Goal: Task Accomplishment & Management: Use online tool/utility

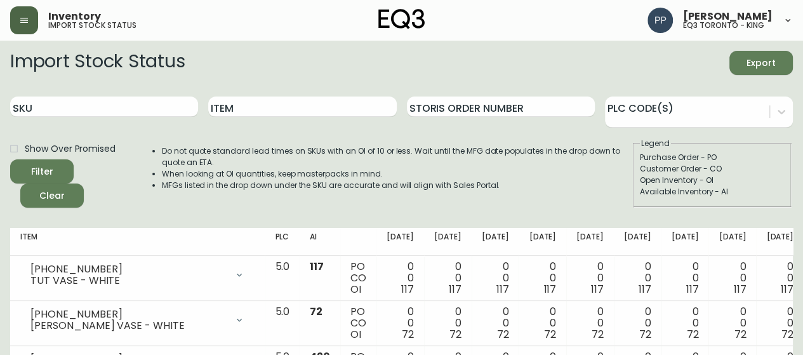
click at [33, 21] on button "button" at bounding box center [24, 20] width 28 height 28
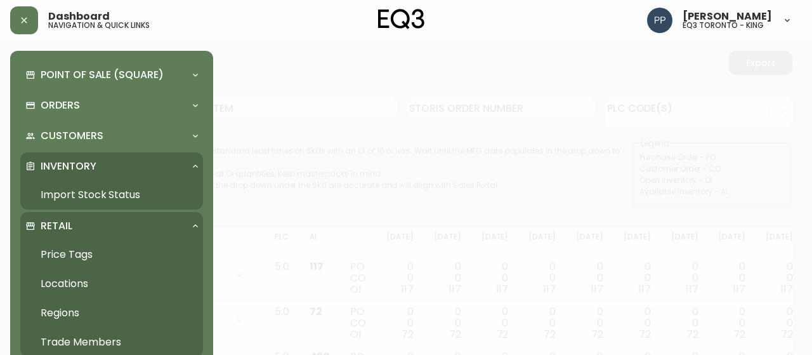
click at [74, 254] on link "Price Tags" at bounding box center [111, 254] width 183 height 29
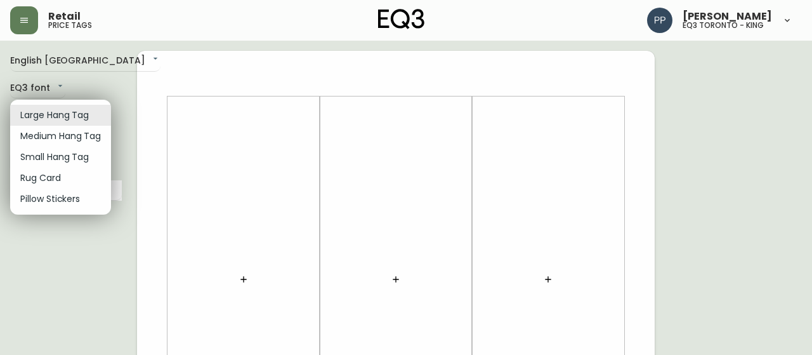
click at [79, 156] on li "Small Hang Tag" at bounding box center [60, 157] width 101 height 21
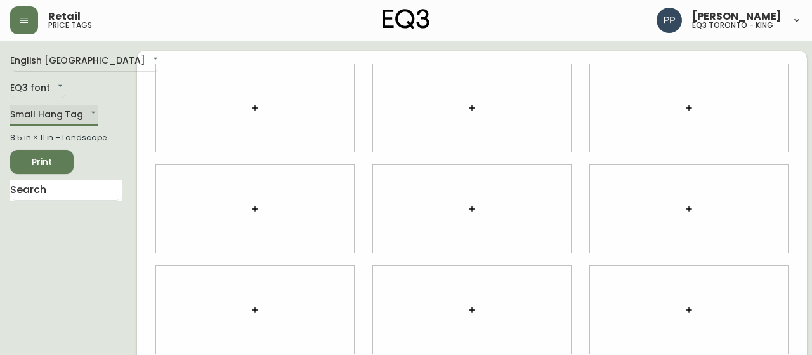
type input "small"
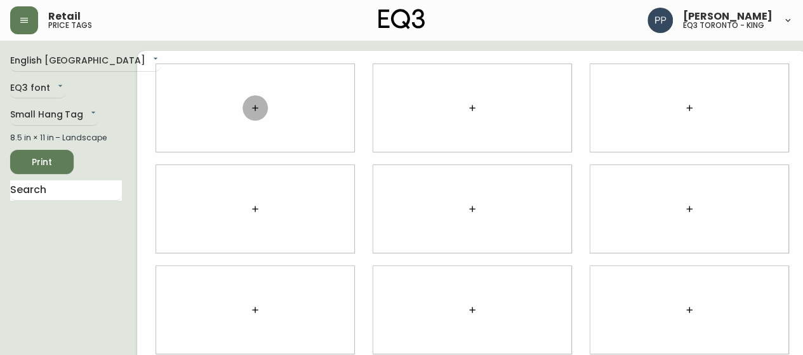
click at [242, 102] on button "button" at bounding box center [254, 107] width 25 height 25
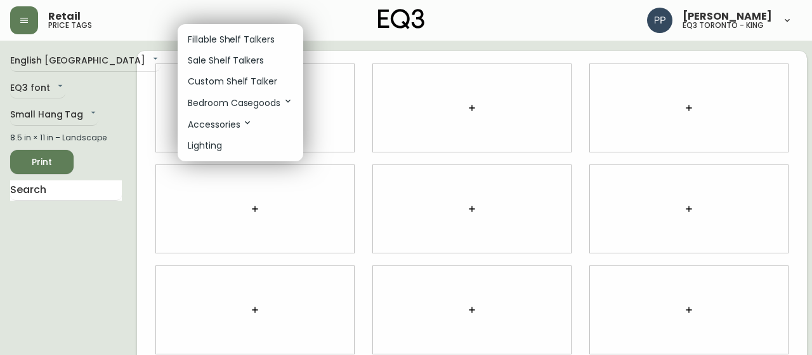
click at [245, 64] on p "Sale Shelf Talkers" at bounding box center [226, 60] width 76 height 13
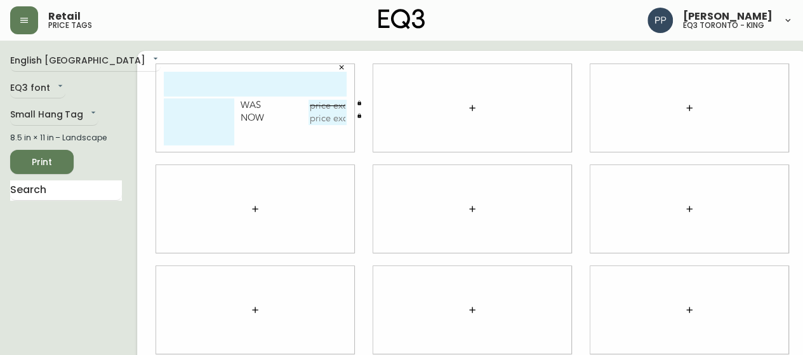
click at [459, 102] on button "button" at bounding box center [471, 107] width 25 height 25
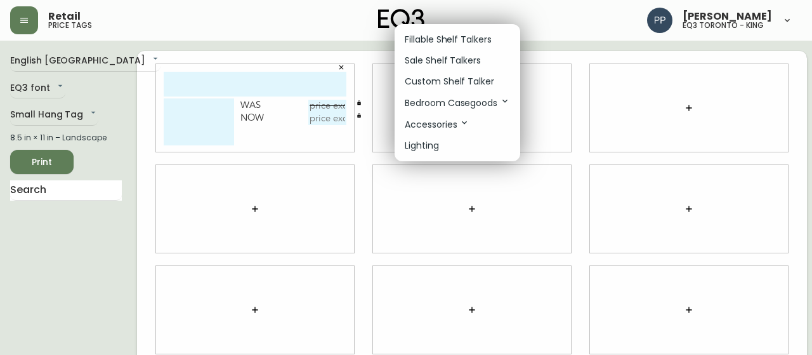
drag, startPoint x: 436, startPoint y: 64, endPoint x: 520, endPoint y: 14, distance: 98.1
click at [437, 64] on p "Sale Shelf Talkers" at bounding box center [443, 60] width 76 height 13
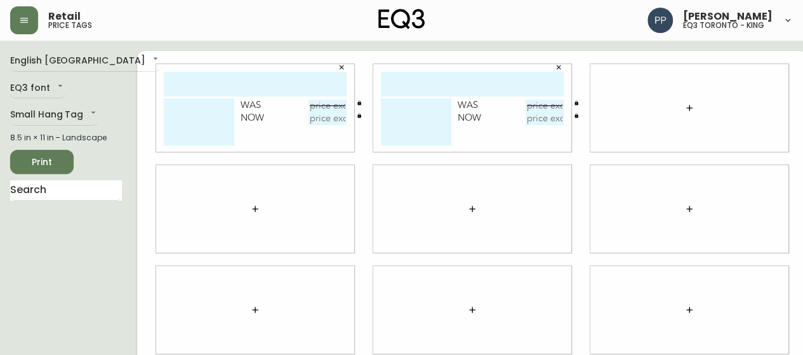
click at [193, 11] on div "Retail price tags" at bounding box center [140, 20] width 261 height 28
click at [205, 80] on input "text" at bounding box center [255, 84] width 183 height 25
type input "sculptural"
drag, startPoint x: 187, startPoint y: 107, endPoint x: 176, endPoint y: 75, distance: 33.3
click at [187, 106] on textarea at bounding box center [199, 121] width 70 height 47
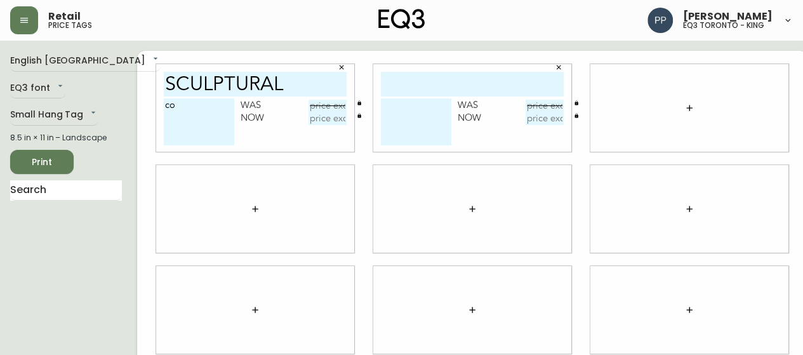
type textarea "c"
type textarea "Coffee Table"
drag, startPoint x: 290, startPoint y: 83, endPoint x: 149, endPoint y: 79, distance: 140.9
click at [156, 79] on div "sculptural Coffee Table Was Now" at bounding box center [255, 108] width 198 height 88
click at [413, 83] on input "text" at bounding box center [472, 84] width 183 height 25
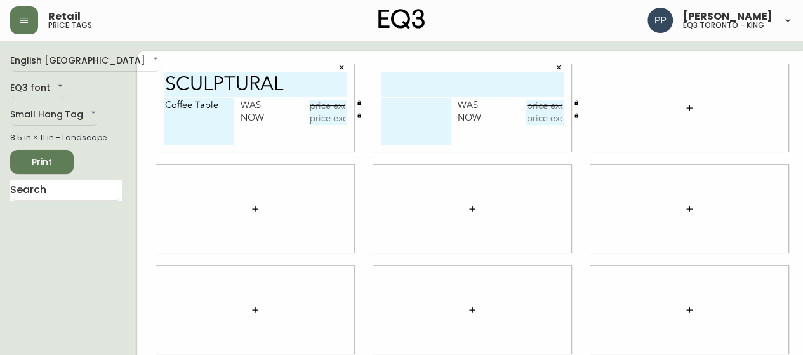
paste input "sculptural"
type input "sculptural"
click at [397, 110] on textarea at bounding box center [416, 121] width 70 height 47
type textarea "End Table"
drag, startPoint x: 310, startPoint y: 105, endPoint x: 317, endPoint y: 93, distance: 13.9
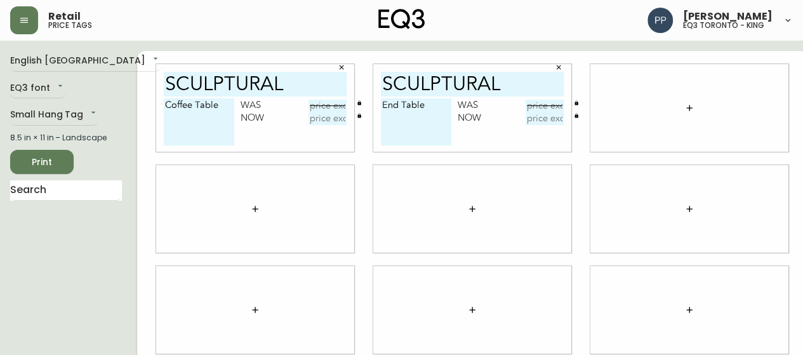
click at [311, 105] on input "text" at bounding box center [327, 106] width 38 height 13
type input "$1199"
drag, startPoint x: 212, startPoint y: 105, endPoint x: 214, endPoint y: 80, distance: 24.9
click at [212, 105] on textarea "Coffee Table" at bounding box center [199, 121] width 70 height 47
paste textarea "2020-100-0-A"
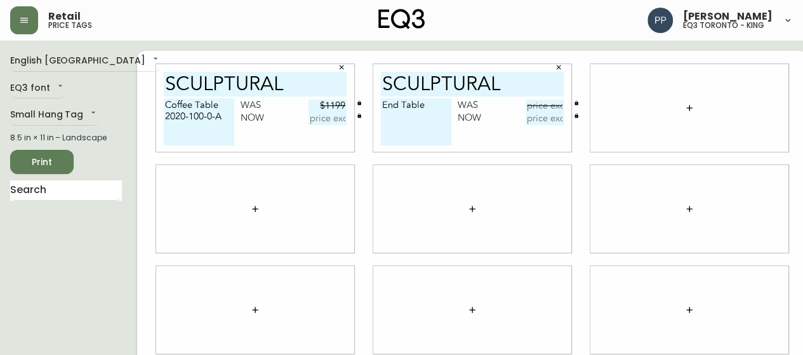
paste textarea "2020-101-0-B"
type textarea "Coffee Table 2020-100-0-A 2020-101-0-B"
click at [291, 84] on input "sculptural" at bounding box center [255, 84] width 183 height 25
type input "sculptural cffe"
drag, startPoint x: 209, startPoint y: 105, endPoint x: 206, endPoint y: 91, distance: 14.2
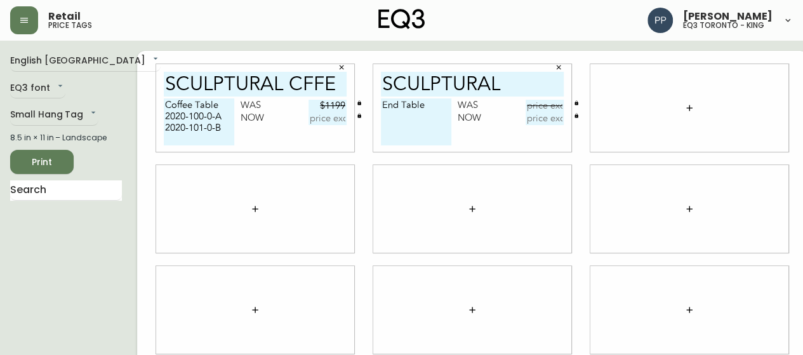
click at [207, 100] on textarea "Coffee Table 2020-100-0-A 2020-101-0-B" at bounding box center [199, 121] width 70 height 47
click at [164, 112] on textarea "2020-100-0-A 2020-101-0-B" at bounding box center [199, 121] width 70 height 47
click at [213, 107] on textarea "2020-100-0-A 2020-101-0-B" at bounding box center [199, 121] width 70 height 47
click at [216, 127] on textarea "2020-100-0-A Ref# 2020-101-0-B" at bounding box center [199, 121] width 70 height 47
type textarea "2020-100-0-A Ref# 2020-101-0-B Ref#"
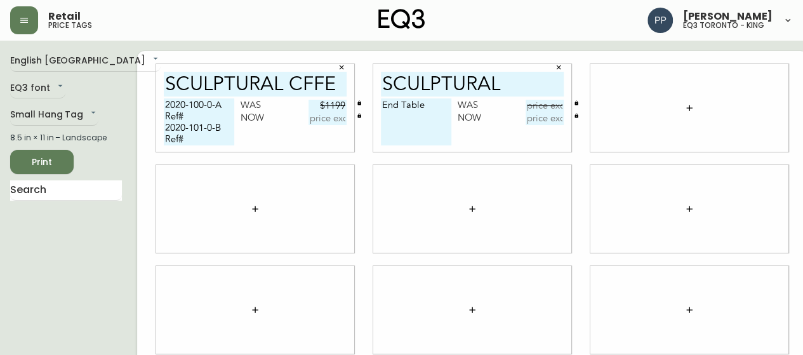
click at [529, 107] on input "text" at bounding box center [544, 106] width 38 height 13
type input "$599"
click at [430, 106] on textarea "End Table" at bounding box center [416, 121] width 70 height 47
paste textarea "[PHONE_NUMBER]"
click at [381, 125] on textarea "End Table [PHONE_NUMBER]" at bounding box center [416, 121] width 70 height 47
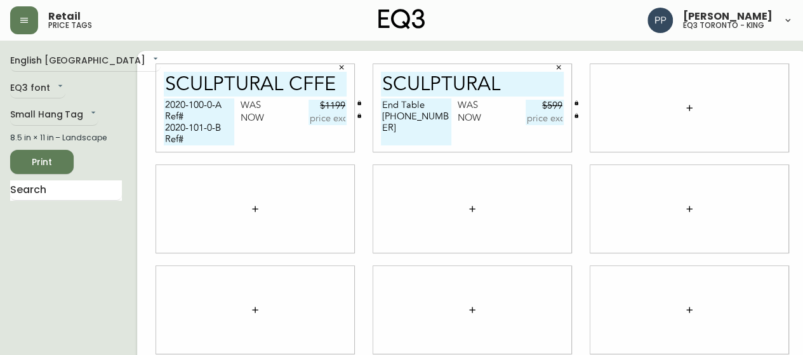
click at [418, 114] on textarea "End Table [PHONE_NUMBER]" at bounding box center [416, 121] width 70 height 47
type textarea "End Table [PHONE_NUMBER] Ref#"
click at [680, 103] on button "button" at bounding box center [688, 107] width 25 height 25
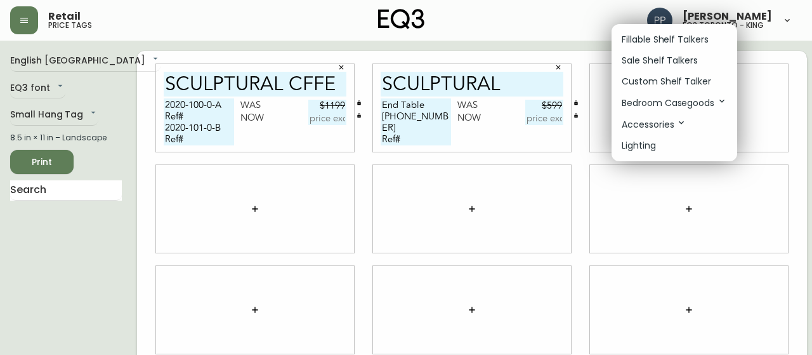
click at [673, 62] on p "Sale Shelf Talkers" at bounding box center [660, 60] width 76 height 13
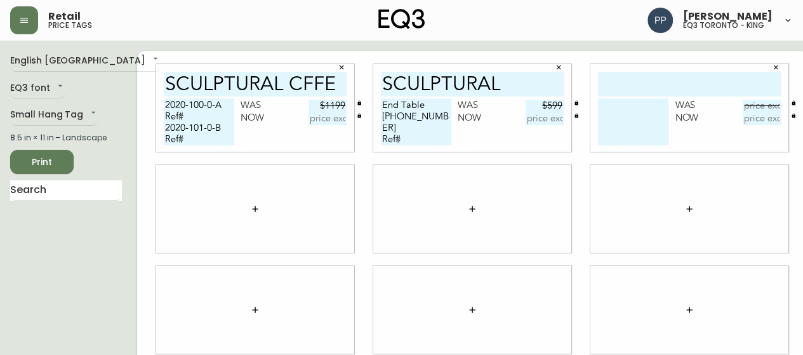
click at [655, 79] on input "text" at bounding box center [689, 84] width 183 height 25
type input "[PERSON_NAME] end table"
click at [596, 98] on div "[PERSON_NAME] end table Was Now" at bounding box center [689, 108] width 198 height 88
click at [619, 120] on textarea at bounding box center [633, 121] width 70 height 47
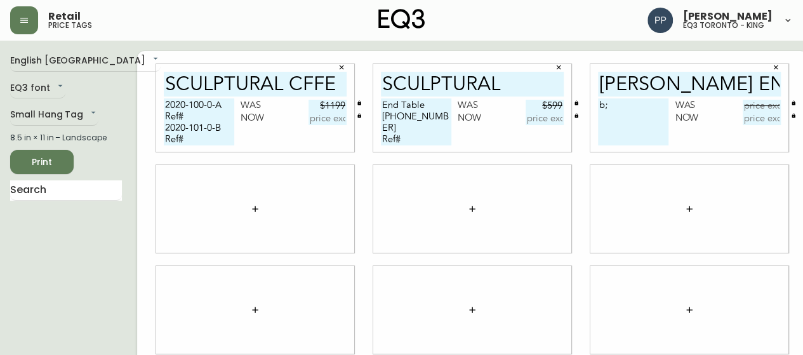
type textarea "b"
type textarea "Black"
drag, startPoint x: 750, startPoint y: 106, endPoint x: 750, endPoint y: 94, distance: 12.1
click at [750, 105] on input "text" at bounding box center [761, 106] width 38 height 13
type input "$399"
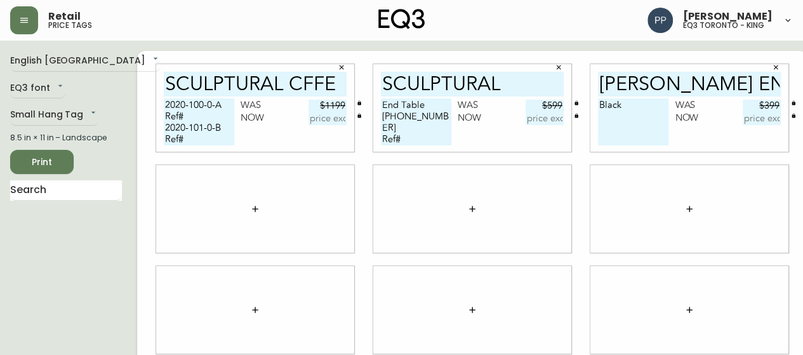
click at [252, 208] on icon "button" at bounding box center [255, 209] width 6 height 6
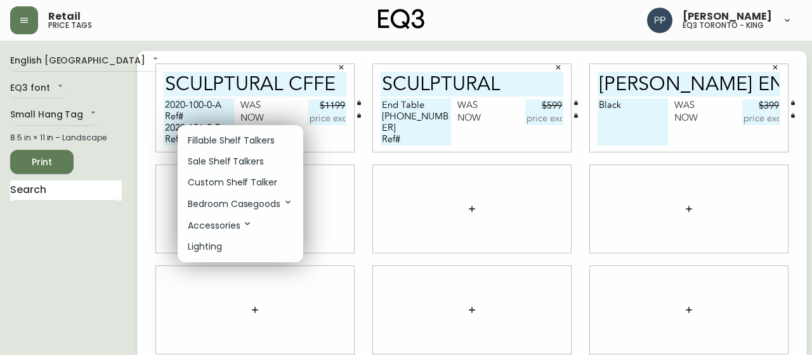
click at [242, 162] on p "Sale Shelf Talkers" at bounding box center [226, 161] width 76 height 13
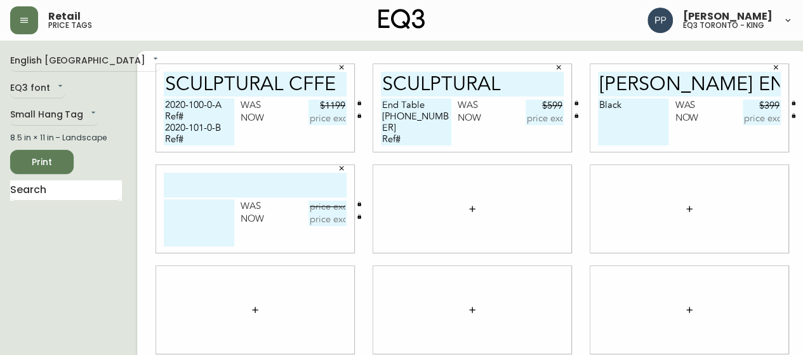
click at [313, 122] on input "text" at bounding box center [327, 118] width 38 height 13
type input "$699"
click at [538, 120] on input "text" at bounding box center [544, 118] width 38 height 13
click at [525, 116] on input "text" at bounding box center [544, 118] width 38 height 13
type input "$359"
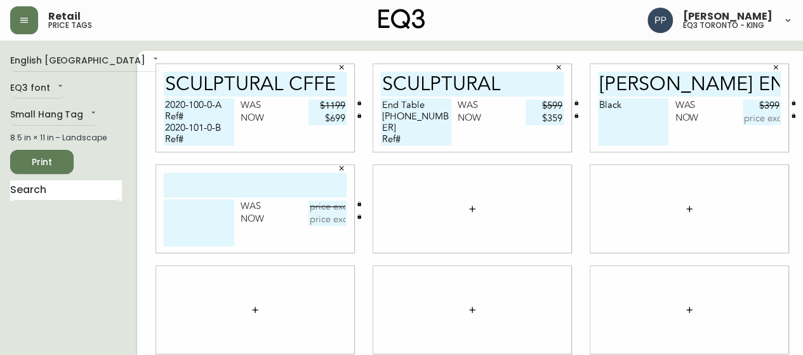
click at [751, 124] on input "text" at bounding box center [761, 118] width 38 height 13
type input "$199"
click at [258, 191] on input "text" at bounding box center [255, 185] width 183 height 25
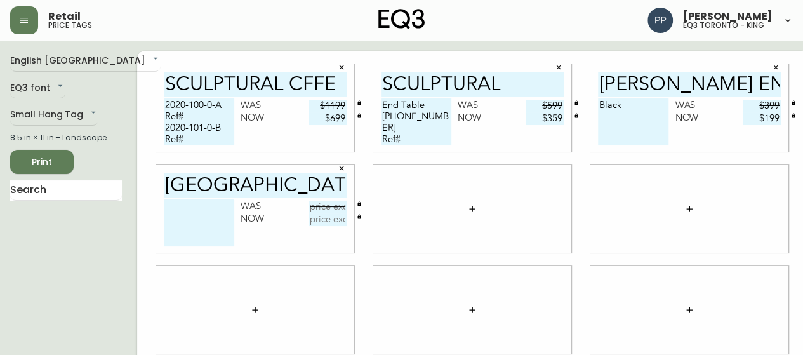
type input "[GEOGRAPHIC_DATA]"
click at [200, 211] on textarea at bounding box center [199, 222] width 70 height 47
type textarea "a"
type textarea "Arch Floor"
click at [278, 190] on input "[GEOGRAPHIC_DATA]" at bounding box center [255, 185] width 183 height 25
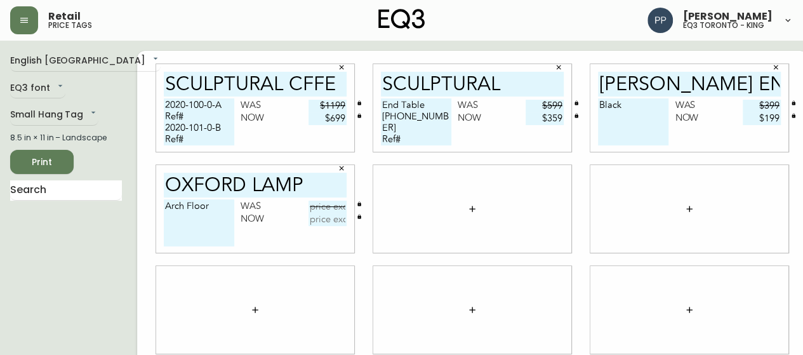
type input "oxford Lamp"
click at [308, 207] on input "text" at bounding box center [327, 206] width 38 height 13
type input "$249.99"
click at [321, 222] on input "text" at bounding box center [327, 219] width 38 height 13
type input "$124.99"
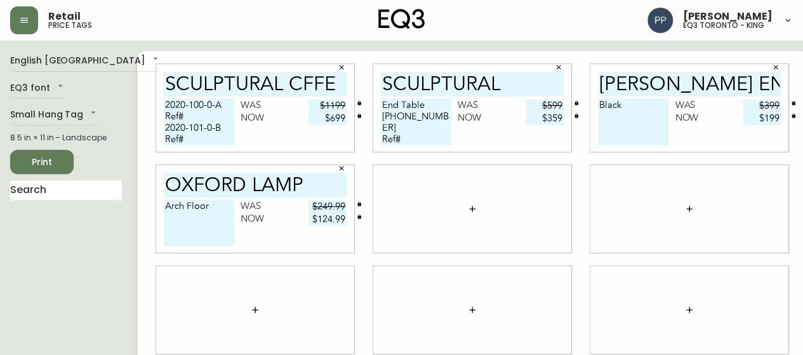
click at [738, 211] on div at bounding box center [689, 209] width 198 height 88
drag, startPoint x: 424, startPoint y: 114, endPoint x: 369, endPoint y: 115, distance: 55.2
click at [381, 115] on textarea "End Table [PHONE_NUMBER] Ref#" at bounding box center [416, 121] width 70 height 47
click at [700, 185] on div at bounding box center [689, 209] width 198 height 88
click at [404, 130] on textarea "End Table [PHONE_NUMBER] Ref#" at bounding box center [416, 121] width 70 height 47
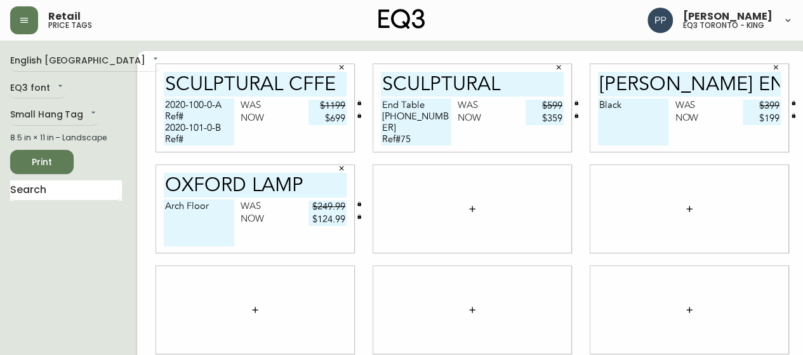
type textarea "End Table [PHONE_NUMBER] Ref#75"
click at [640, 213] on div at bounding box center [689, 209] width 198 height 88
click at [640, 195] on div at bounding box center [689, 209] width 198 height 88
drag, startPoint x: 622, startPoint y: 115, endPoint x: 633, endPoint y: 96, distance: 21.9
click at [623, 114] on textarea "Black" at bounding box center [633, 121] width 70 height 47
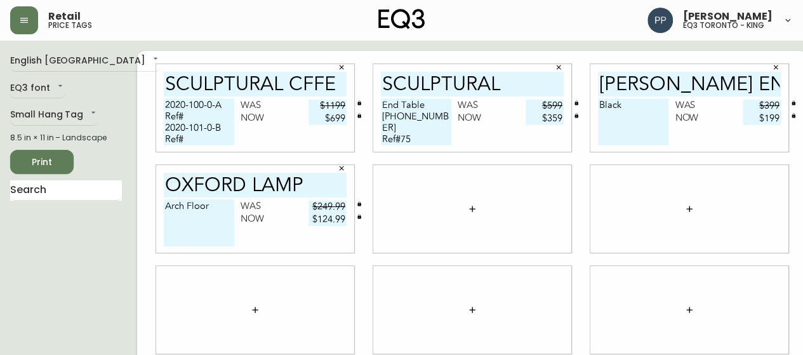
paste textarea "[PHONE_NUMBER]"
drag, startPoint x: 583, startPoint y: 128, endPoint x: 598, endPoint y: 124, distance: 15.1
click at [598, 127] on textarea "Black [PHONE_NUMBER]" at bounding box center [633, 121] width 70 height 47
click at [645, 119] on textarea "Black [PHONE_NUMBER]" at bounding box center [633, 121] width 70 height 47
click at [628, 117] on textarea "Black 3020-042-" at bounding box center [633, 121] width 70 height 47
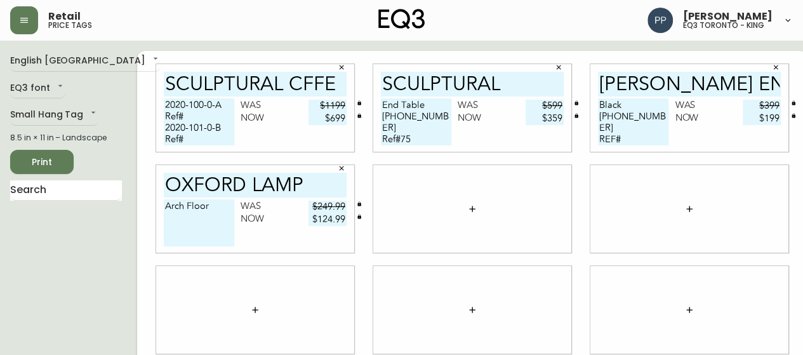
drag, startPoint x: 637, startPoint y: 116, endPoint x: 582, endPoint y: 117, distance: 54.6
click at [590, 117] on div "[PERSON_NAME] end table Black [PHONE_NUMBER] REF# Was $399 Now $199" at bounding box center [689, 108] width 198 height 88
drag, startPoint x: 701, startPoint y: 162, endPoint x: 640, endPoint y: 128, distance: 69.6
click at [700, 162] on div at bounding box center [689, 209] width 217 height 101
click at [623, 126] on textarea "Black [PHONE_NUMBER] REF#" at bounding box center [633, 121] width 70 height 47
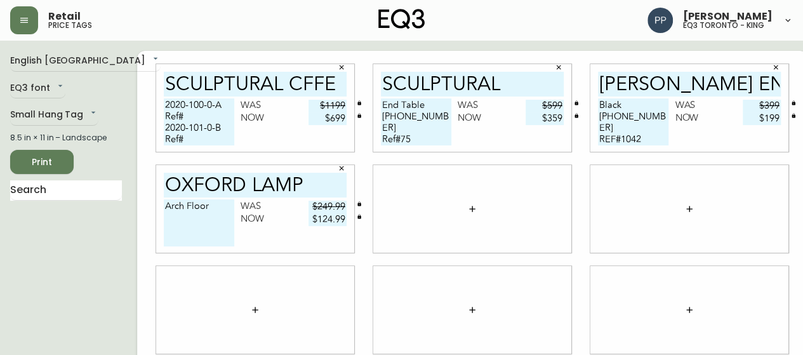
type textarea "Black [PHONE_NUMBER] REF#1042"
click at [735, 209] on div at bounding box center [689, 209] width 198 height 88
drag, startPoint x: 719, startPoint y: 197, endPoint x: 710, endPoint y: 192, distance: 10.5
click at [719, 195] on div at bounding box center [689, 209] width 198 height 88
click at [206, 207] on textarea "Arch Floor" at bounding box center [199, 222] width 70 height 47
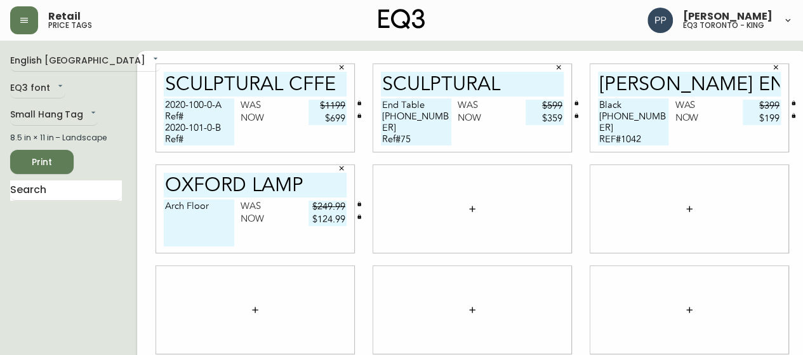
paste textarea "[PHONE_NUMBER]"
drag, startPoint x: 227, startPoint y: 325, endPoint x: 234, endPoint y: 279, distance: 46.8
click at [228, 325] on div at bounding box center [255, 310] width 198 height 88
click at [194, 230] on textarea "Arch Floor [PHONE_NUMBER] REF#" at bounding box center [199, 222] width 70 height 47
type textarea "Arch Floor [PHONE_NUMBER] REF#74"
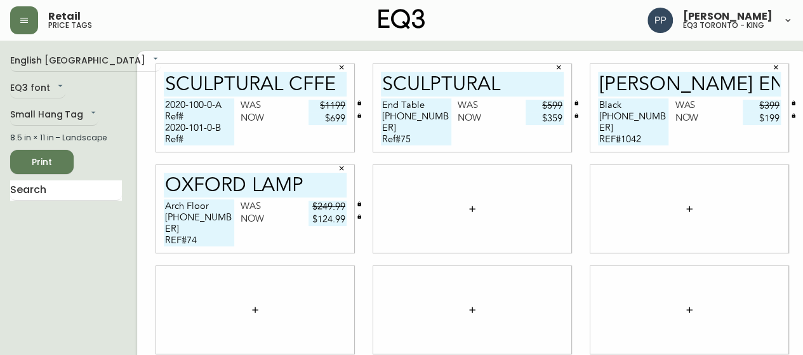
click at [693, 301] on div at bounding box center [689, 310] width 198 height 88
click at [707, 202] on div at bounding box center [689, 209] width 198 height 88
drag, startPoint x: 213, startPoint y: 108, endPoint x: 150, endPoint y: 108, distance: 63.4
click at [164, 108] on textarea "2020-100-0-A Ref# 2020-101-0-B Ref#" at bounding box center [199, 121] width 70 height 47
drag, startPoint x: 27, startPoint y: 220, endPoint x: 60, endPoint y: 205, distance: 36.7
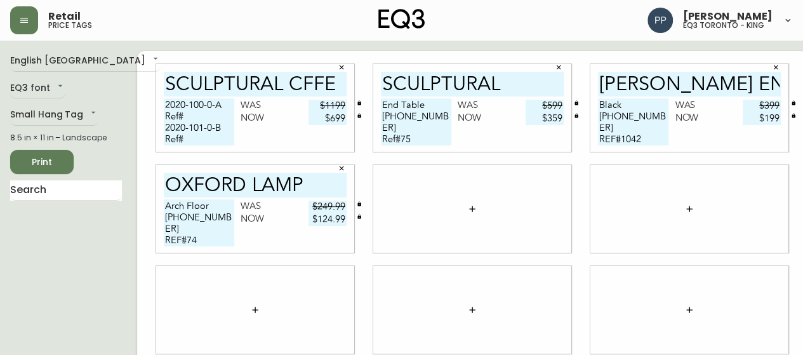
click at [27, 220] on div "English [GEOGRAPHIC_DATA] en_CA EQ3 font EQ3 Small Hang Tag small 8.5 in × 11 i…" at bounding box center [73, 310] width 127 height 518
click at [189, 115] on textarea "2020-100-0-A Ref# 2020-101-0-B Ref#" at bounding box center [199, 121] width 70 height 47
drag, startPoint x: 627, startPoint y: 224, endPoint x: 608, endPoint y: 204, distance: 27.8
click at [628, 223] on div at bounding box center [689, 209] width 198 height 88
drag, startPoint x: 204, startPoint y: 131, endPoint x: 151, endPoint y: 131, distance: 53.3
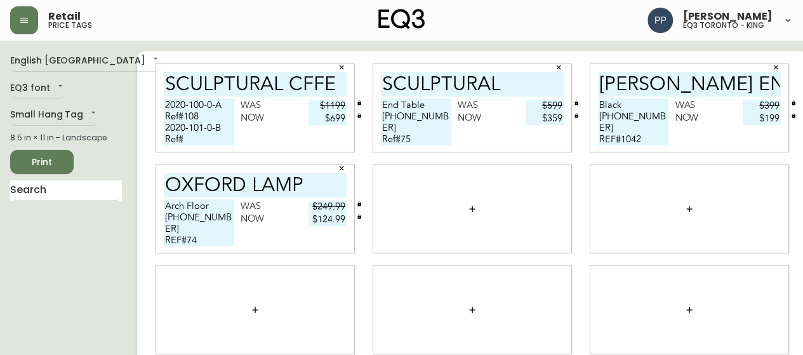
click at [164, 131] on textarea "2020-100-0-A Ref#108 2020-101-0-B Ref#" at bounding box center [199, 121] width 70 height 47
click at [684, 211] on icon "button" at bounding box center [689, 209] width 10 height 10
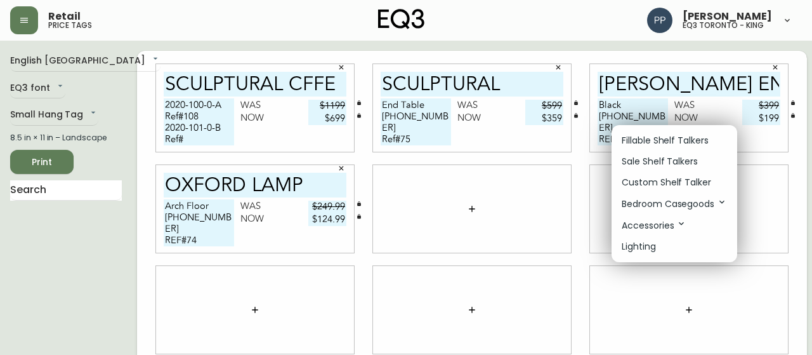
click at [200, 139] on div at bounding box center [406, 177] width 812 height 355
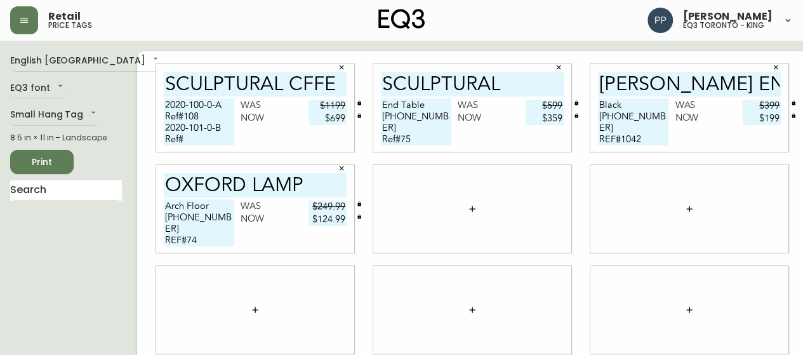
click at [187, 136] on textarea "2020-100-0-A Ref#108 2020-101-0-B Ref#" at bounding box center [199, 121] width 70 height 47
type textarea "2020-100-0-A Ref#108 2020-101-0-B Ref#103"
click at [726, 223] on div at bounding box center [689, 209] width 198 height 88
click at [700, 181] on div at bounding box center [689, 209] width 198 height 88
click at [62, 159] on span "Print" at bounding box center [41, 162] width 43 height 16
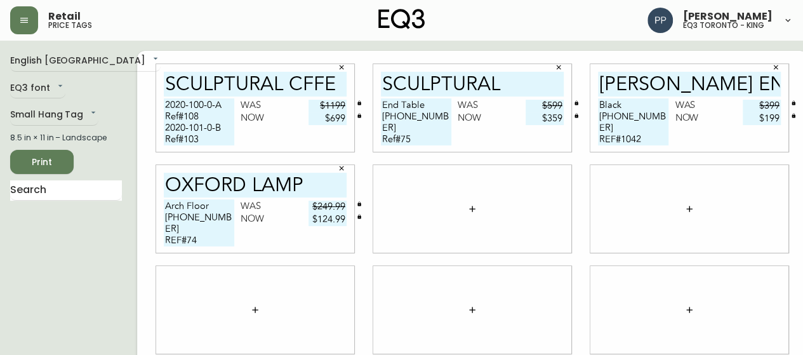
click at [137, 89] on div "sculptural cffe 2020-100-0-A Ref#108 2020-101-0-B Ref#103 Was $1199 Now $699 sc…" at bounding box center [472, 310] width 670 height 518
